Goal: Task Accomplishment & Management: Complete application form

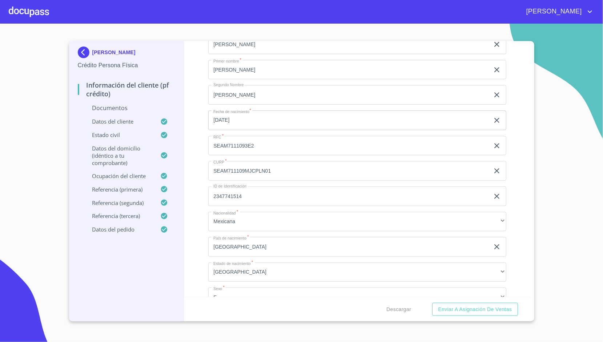
click at [198, 101] on div "Información del cliente (PF crédito) Documentos Documento de identificación.   …" at bounding box center [357, 169] width 346 height 256
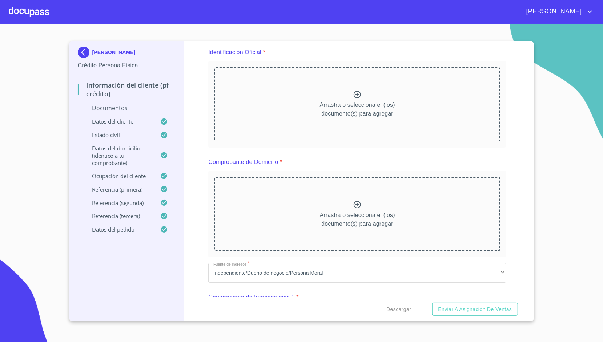
scroll to position [89, 0]
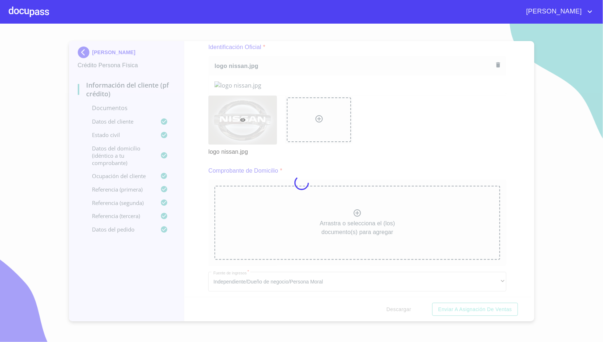
click at [199, 126] on div at bounding box center [301, 183] width 603 height 318
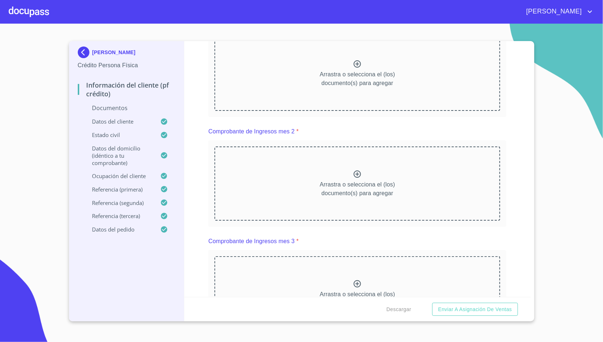
scroll to position [381, 0]
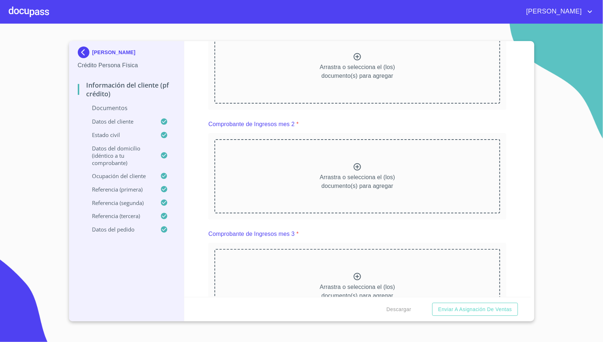
click at [198, 150] on div "Información del cliente (PF crédito) Documentos Documento de identificación.   …" at bounding box center [357, 169] width 346 height 256
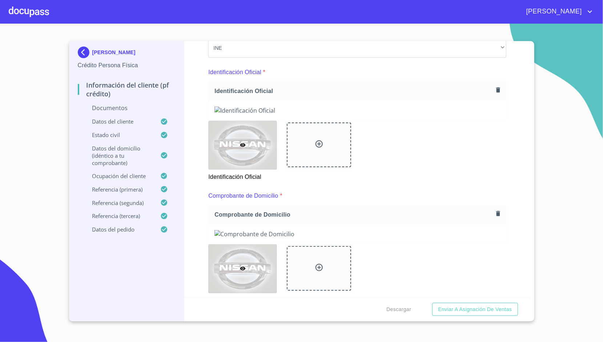
scroll to position [0, 0]
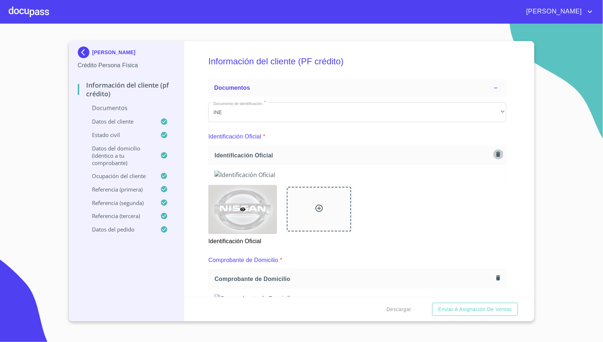
click at [495, 151] on icon "button" at bounding box center [498, 154] width 7 height 7
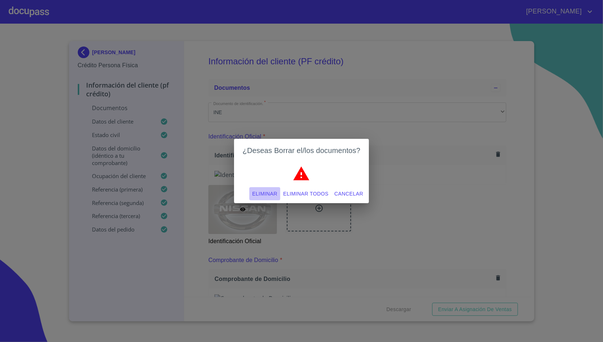
click at [280, 194] on button "Eliminar" at bounding box center [264, 193] width 31 height 13
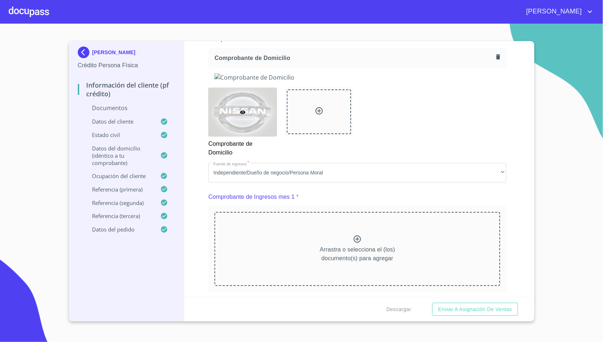
scroll to position [204, 0]
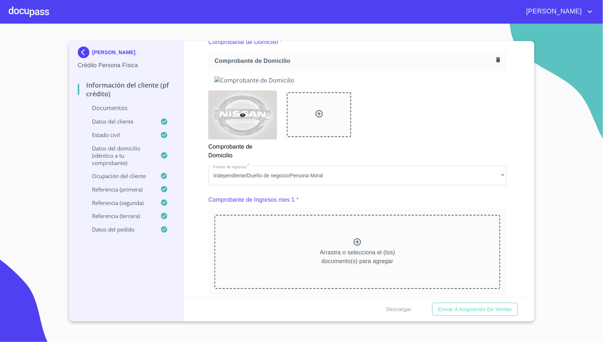
click at [493, 64] on button "button" at bounding box center [498, 60] width 10 height 10
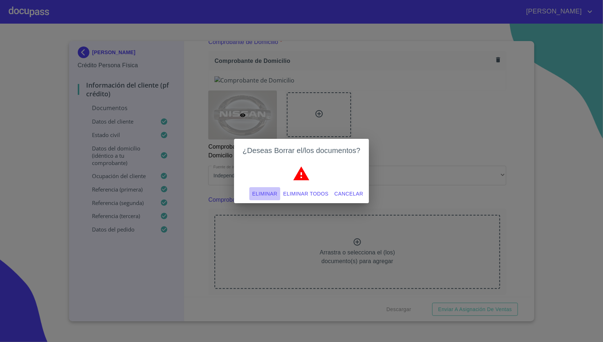
click at [272, 192] on span "Eliminar" at bounding box center [264, 193] width 25 height 9
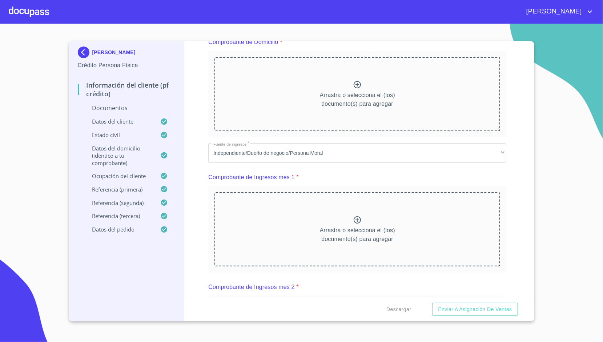
click at [191, 170] on div "Información del cliente (PF crédito) Documentos Documento de identificación.   …" at bounding box center [357, 169] width 346 height 256
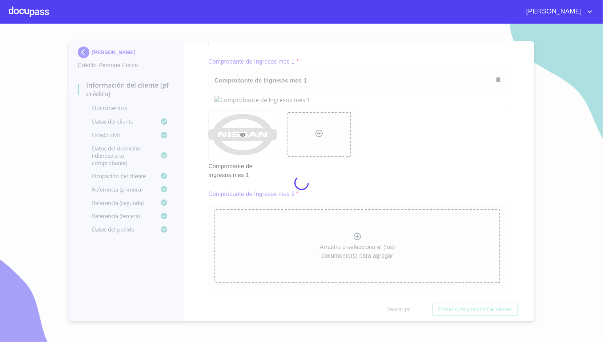
click at [200, 126] on div at bounding box center [301, 183] width 603 height 318
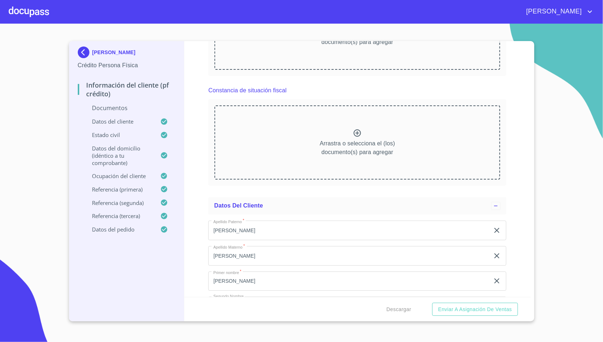
scroll to position [755, 0]
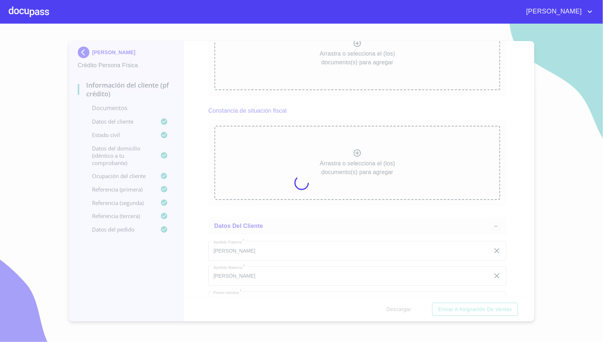
click at [196, 126] on div at bounding box center [301, 183] width 603 height 318
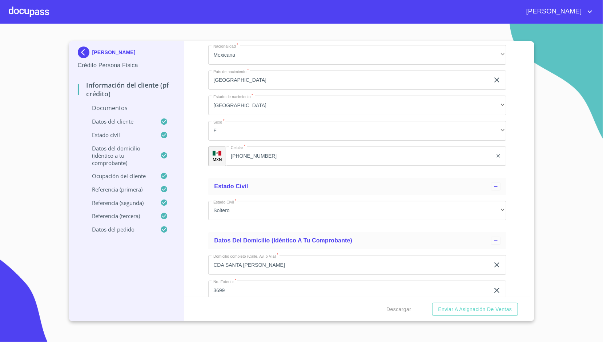
scroll to position [1156, 0]
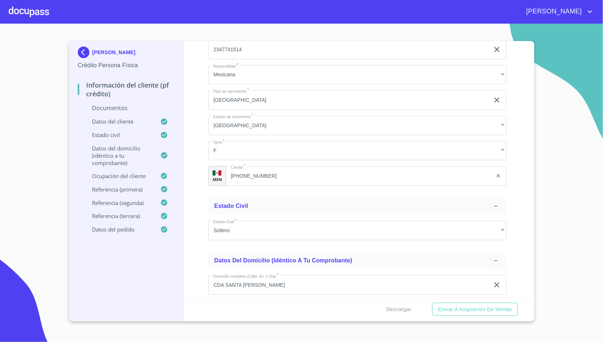
click at [196, 116] on div "Información del cliente (PF crédito) Documentos Documento de identificación.   …" at bounding box center [357, 169] width 346 height 256
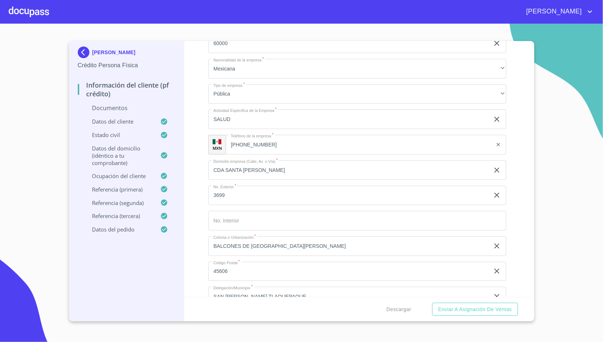
scroll to position [1857, 0]
click at [205, 122] on div "Información del cliente (PF crédito) Documentos Documento de identificación.   …" at bounding box center [357, 169] width 346 height 256
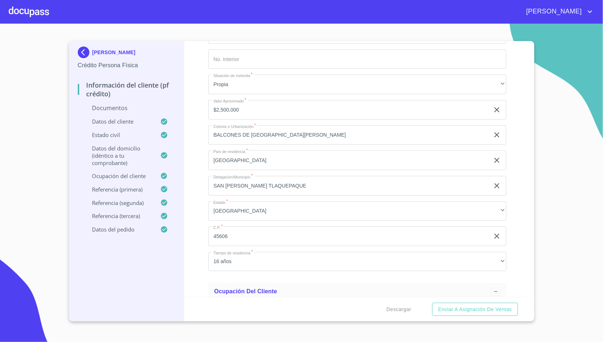
scroll to position [1492, 0]
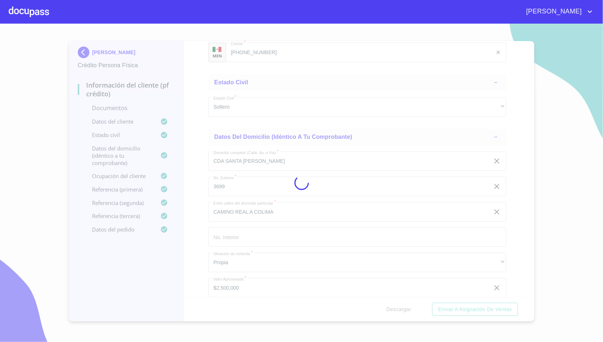
click at [185, 166] on div at bounding box center [301, 183] width 603 height 318
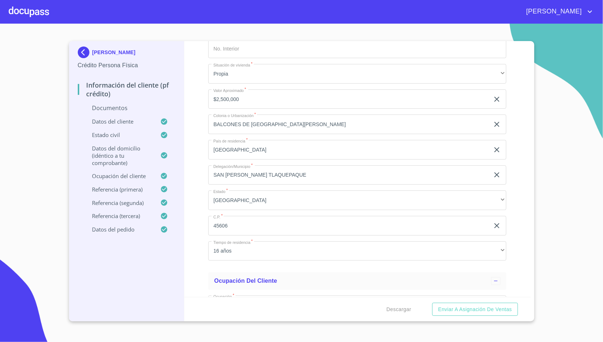
scroll to position [1699, 0]
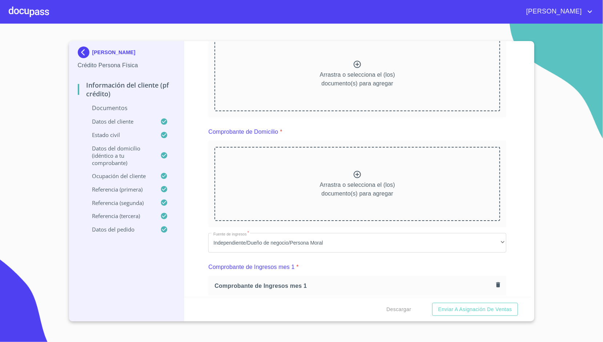
click at [198, 170] on div "Información del cliente (PF crédito) Documentos Documento de identificación.   …" at bounding box center [357, 169] width 346 height 256
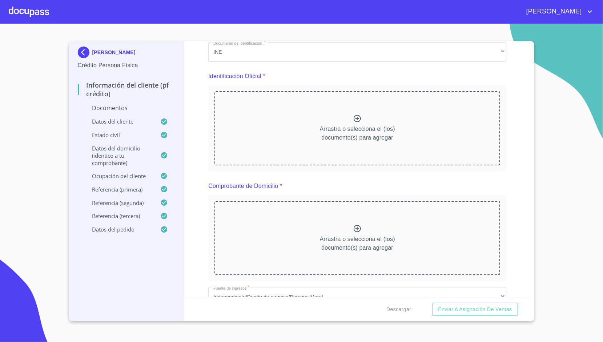
scroll to position [61, 0]
click at [60, 128] on section "[PERSON_NAME] Persona Física Información del cliente (PF crédito) Documentos Da…" at bounding box center [301, 183] width 603 height 318
click at [202, 121] on div "Información del cliente (PF crédito) Documentos Documento de identificación.   …" at bounding box center [357, 169] width 346 height 256
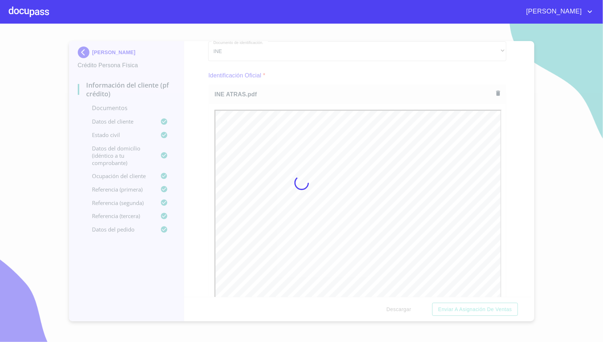
scroll to position [0, 0]
click at [200, 119] on div at bounding box center [301, 183] width 603 height 318
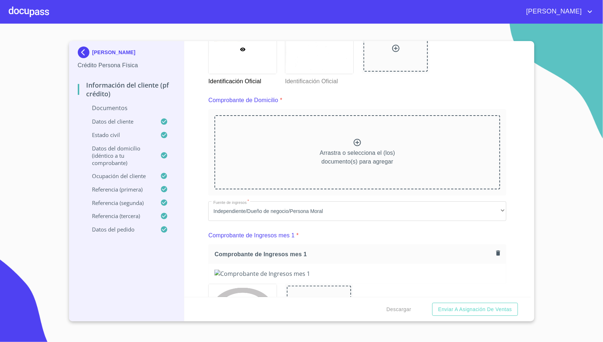
scroll to position [363, 0]
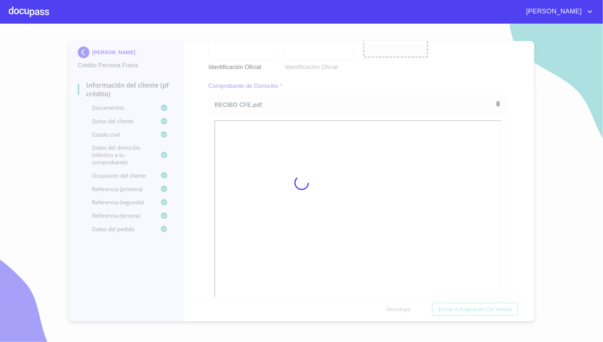
click at [197, 130] on div at bounding box center [301, 183] width 603 height 318
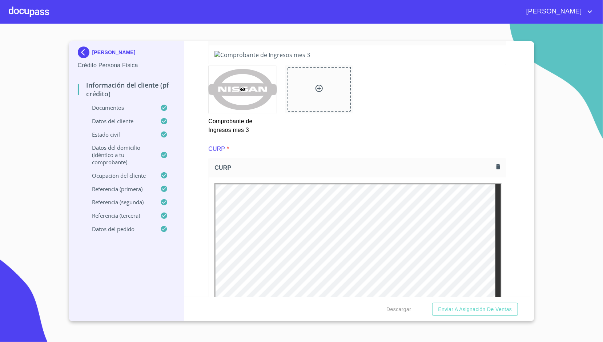
scroll to position [1048, 0]
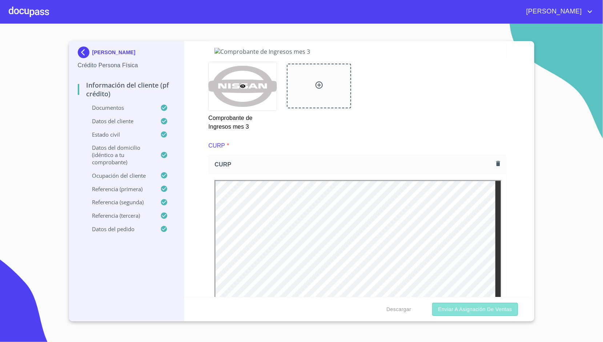
click at [473, 308] on span "Enviar a Asignación de Ventas" at bounding box center [475, 309] width 74 height 9
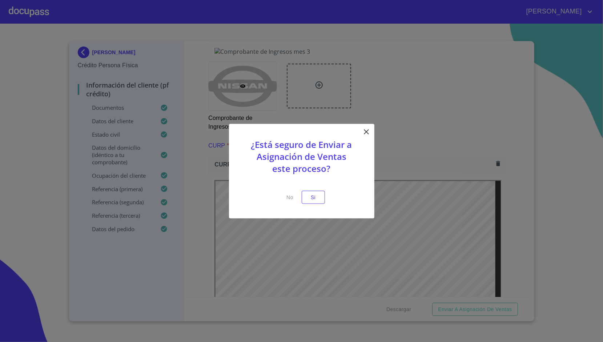
click at [365, 135] on icon at bounding box center [366, 131] width 9 height 9
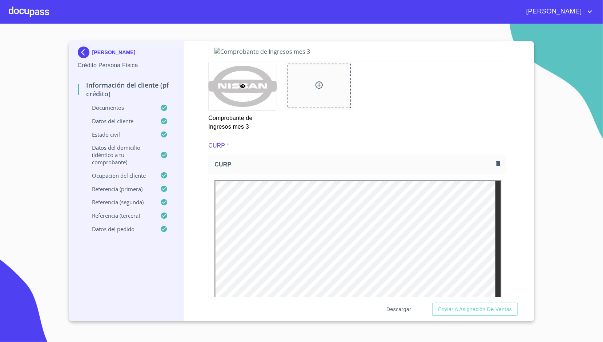
click at [398, 308] on span "Descargar" at bounding box center [398, 309] width 25 height 9
click at [405, 307] on span "Descargar" at bounding box center [398, 309] width 25 height 9
click at [444, 310] on span "Enviar a Asignación de Ventas" at bounding box center [475, 309] width 74 height 9
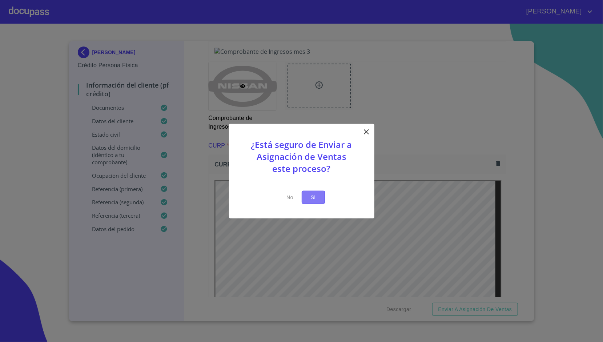
click at [309, 196] on span "Si" at bounding box center [314, 197] width 12 height 9
